Goal: Book appointment/travel/reservation

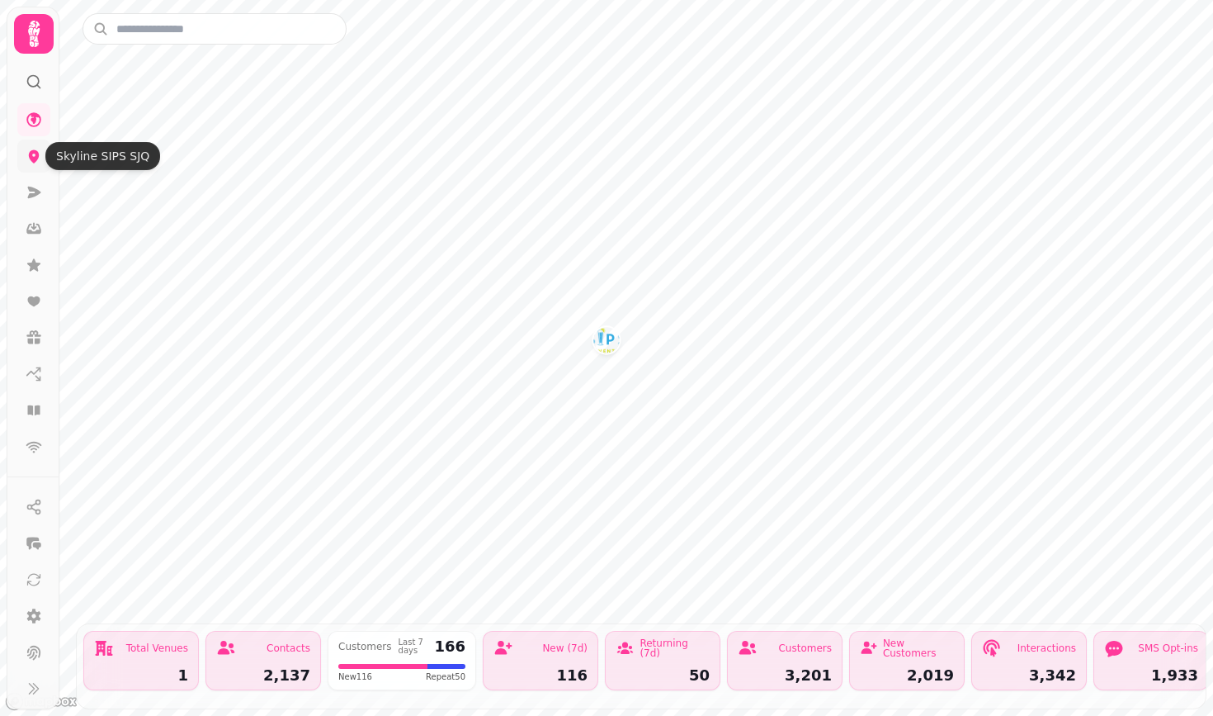
click at [38, 157] on icon at bounding box center [34, 156] width 11 height 13
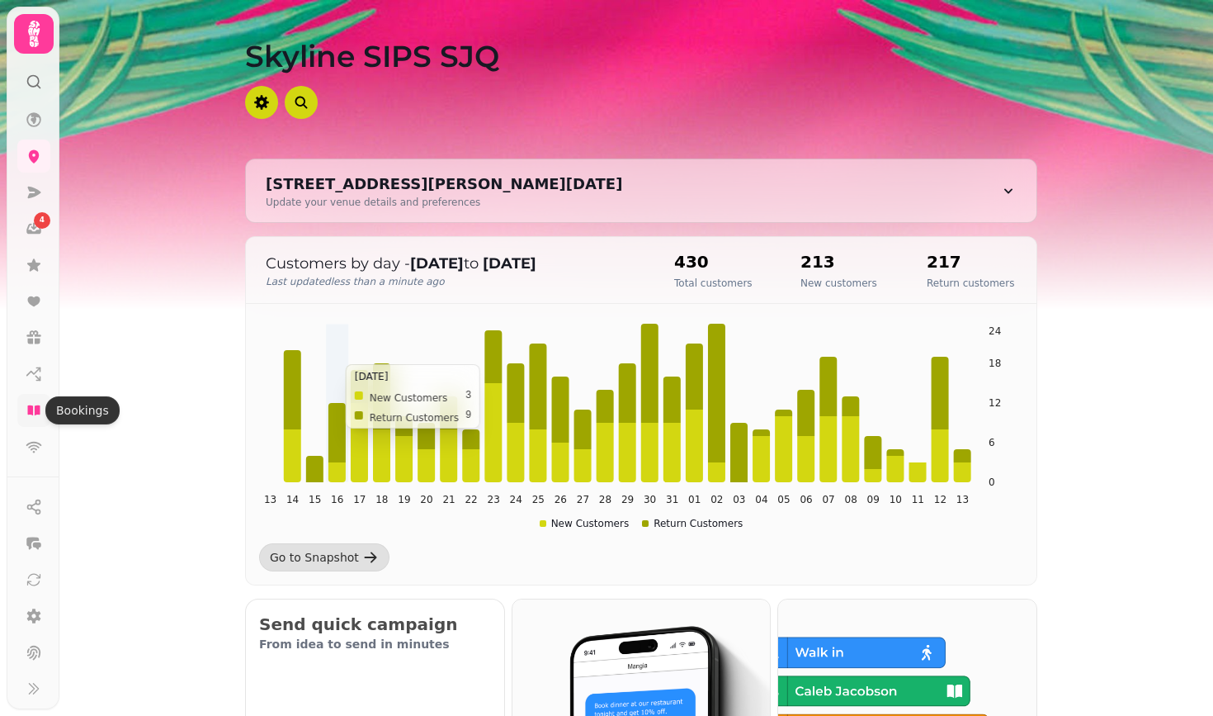
click at [34, 418] on link at bounding box center [33, 410] width 33 height 33
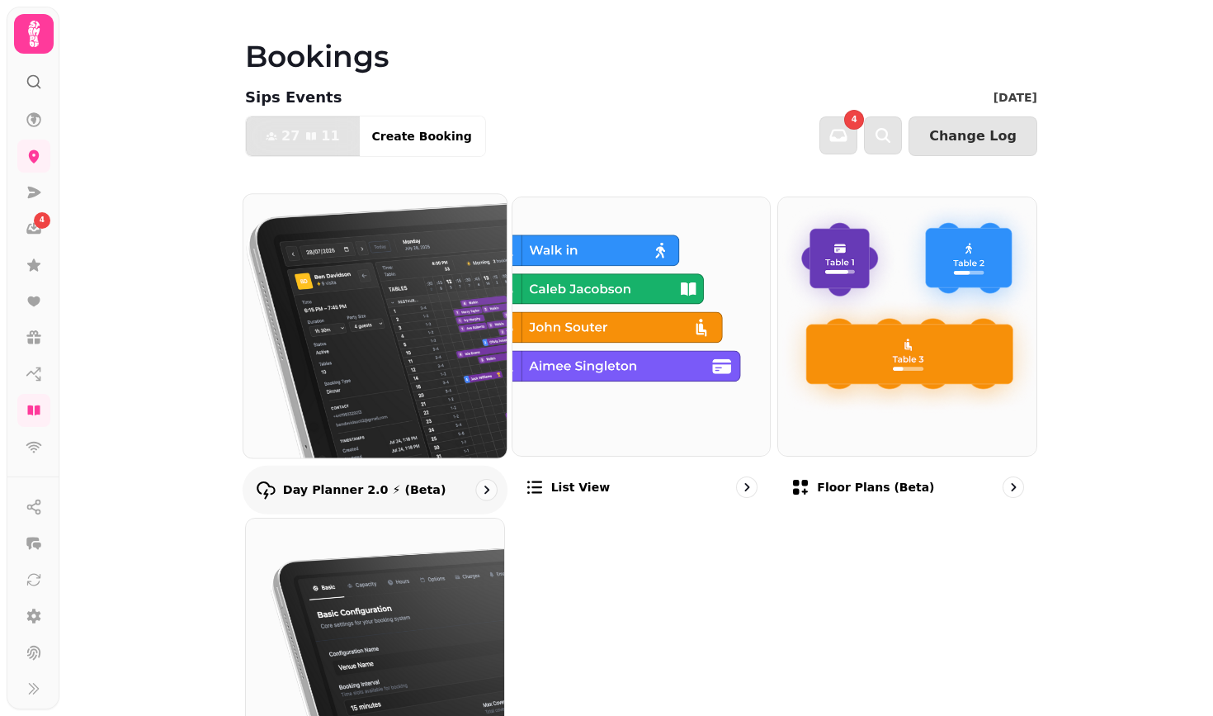
click at [484, 313] on img at bounding box center [375, 326] width 290 height 290
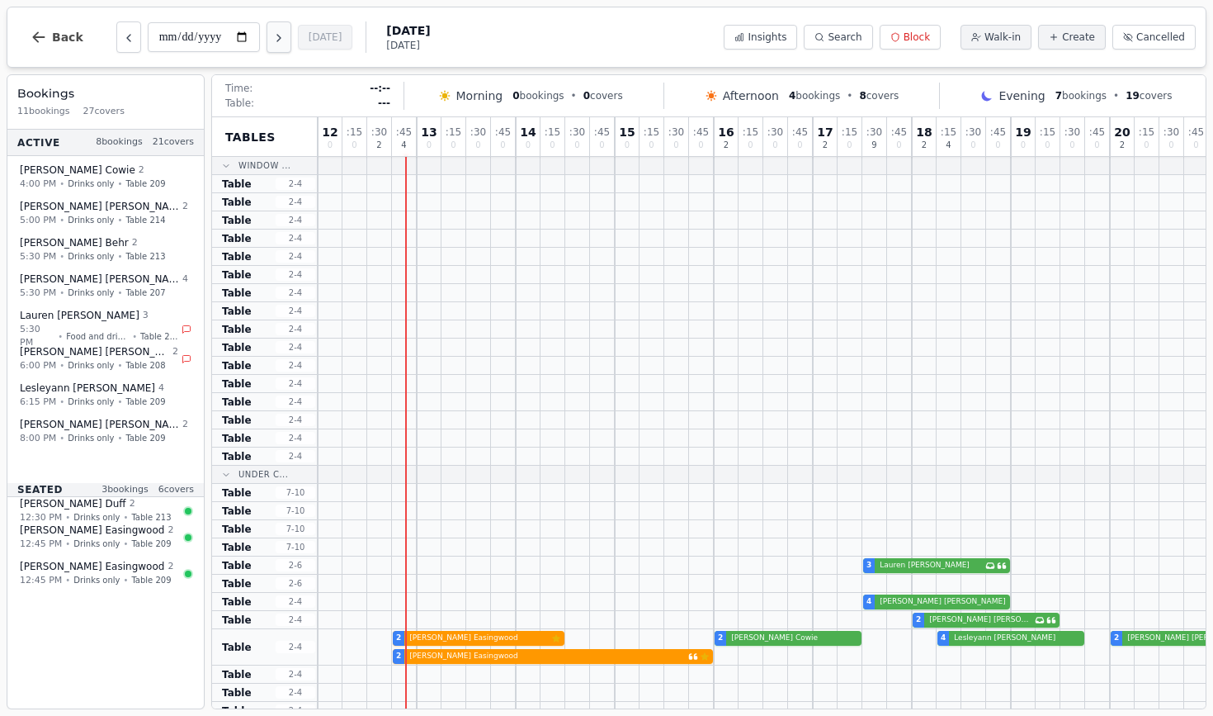
click at [272, 35] on icon "Next day" at bounding box center [278, 37] width 13 height 13
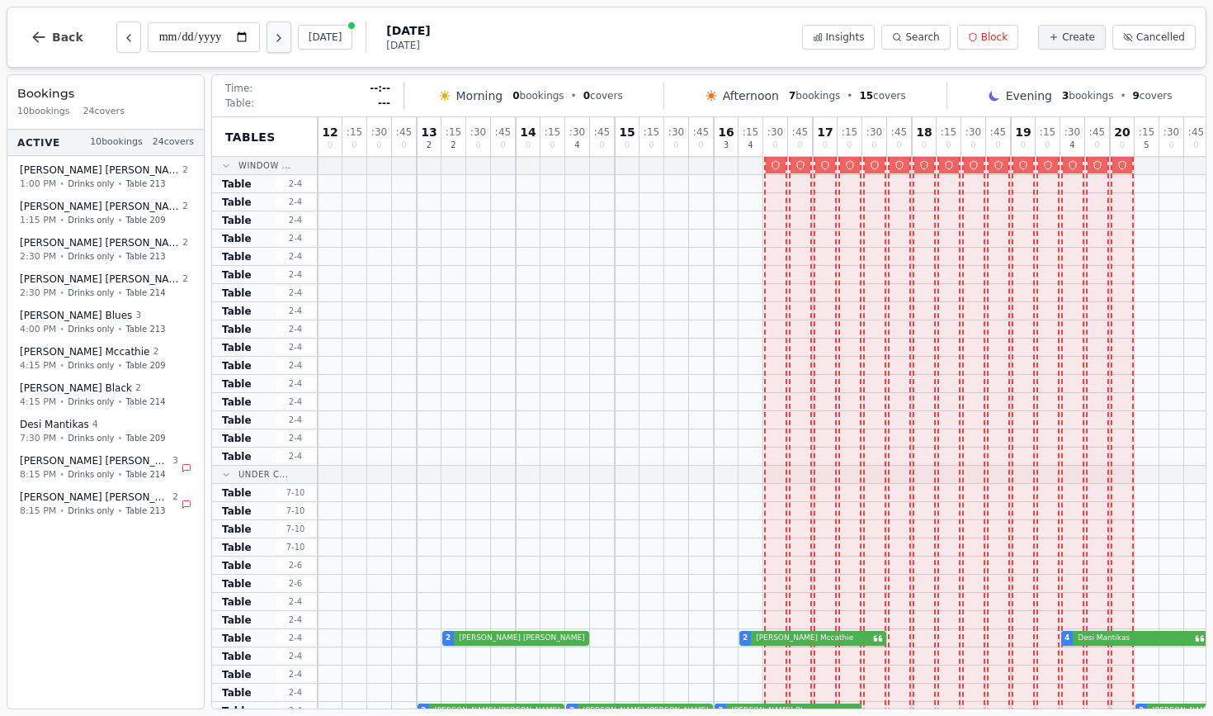
click at [272, 35] on icon "Next day" at bounding box center [278, 37] width 13 height 13
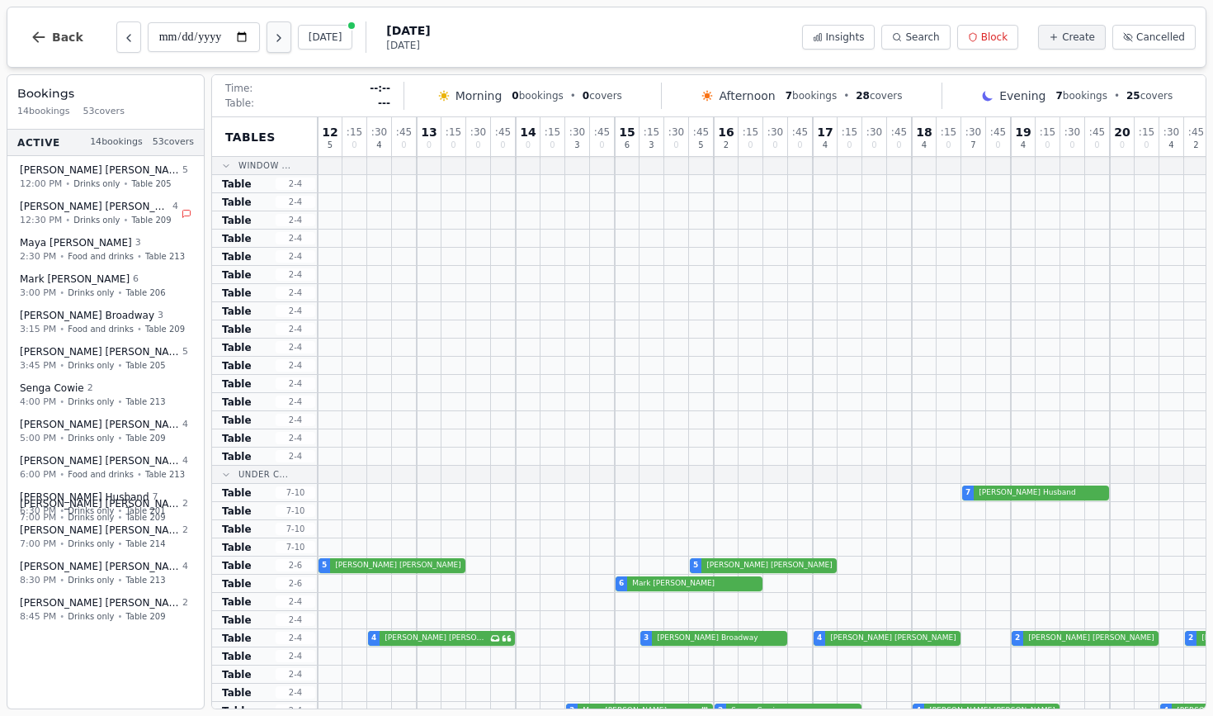
click at [272, 35] on icon "Next day" at bounding box center [278, 37] width 13 height 13
type input "**********"
